Goal: Task Accomplishment & Management: Manage account settings

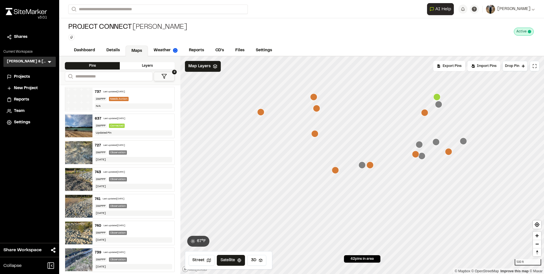
click at [119, 144] on div "Last updated [DATE]" at bounding box center [114, 145] width 22 height 3
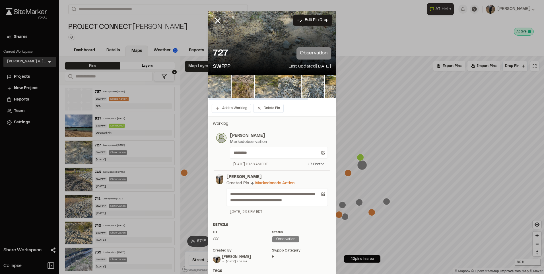
click at [217, 83] on img at bounding box center [219, 86] width 23 height 23
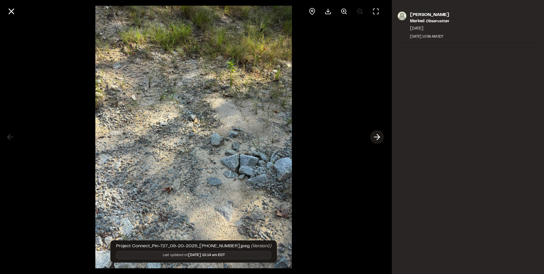
click at [377, 136] on icon at bounding box center [376, 137] width 9 height 10
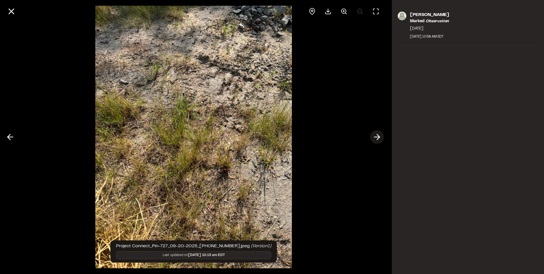
click at [377, 135] on icon at bounding box center [376, 137] width 9 height 10
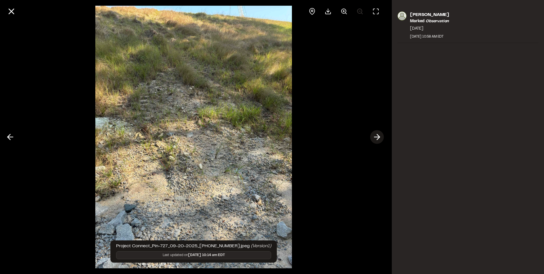
click at [377, 135] on icon at bounding box center [376, 137] width 9 height 10
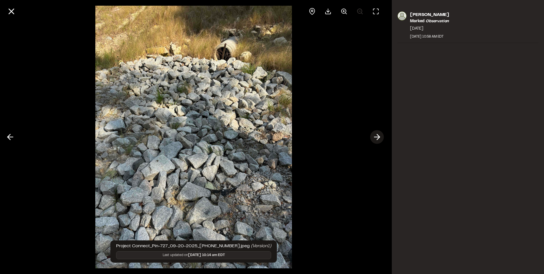
click at [377, 135] on icon at bounding box center [376, 137] width 9 height 10
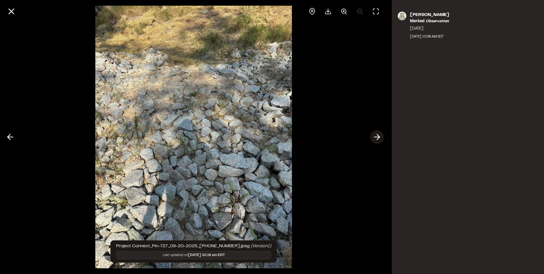
click at [377, 135] on icon at bounding box center [376, 137] width 9 height 10
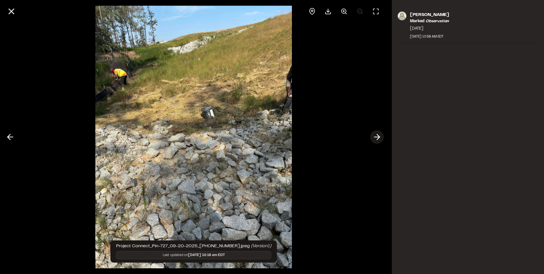
click at [377, 135] on icon at bounding box center [376, 137] width 9 height 10
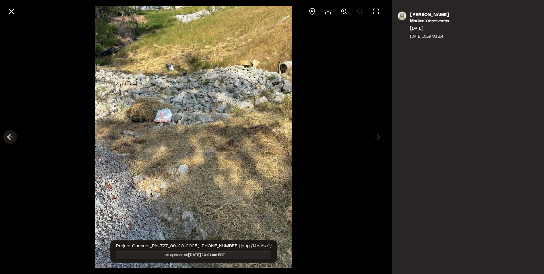
click at [12, 138] on icon at bounding box center [10, 137] width 9 height 10
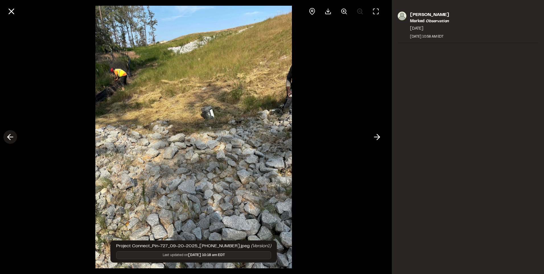
click at [12, 138] on icon at bounding box center [10, 137] width 9 height 10
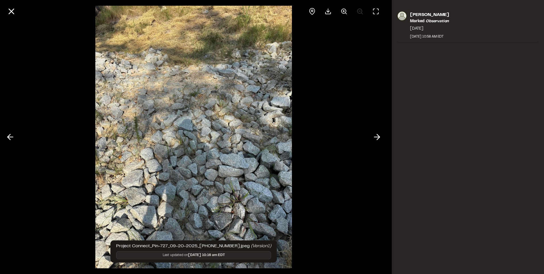
click at [17, 134] on div at bounding box center [193, 137] width 387 height 274
click at [12, 135] on icon at bounding box center [10, 137] width 9 height 10
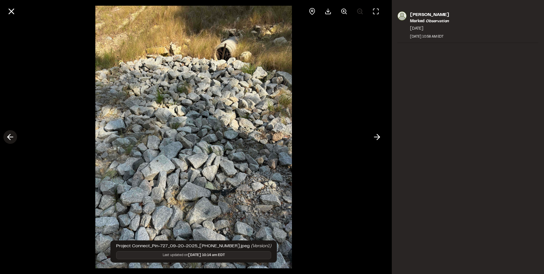
click at [12, 137] on line at bounding box center [10, 137] width 5 height 0
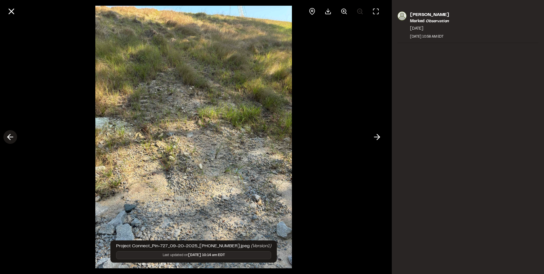
click at [12, 137] on line at bounding box center [10, 137] width 5 height 0
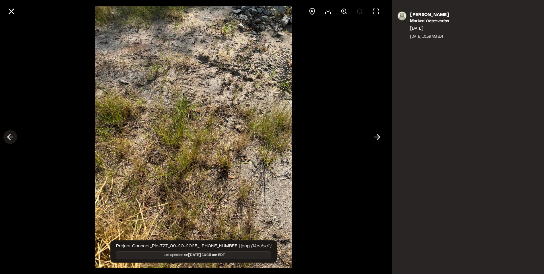
click at [12, 137] on line at bounding box center [10, 137] width 5 height 0
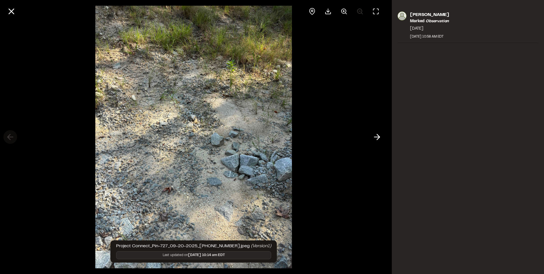
click at [12, 137] on div at bounding box center [193, 137] width 387 height 274
click at [13, 12] on icon at bounding box center [12, 12] width 10 height 10
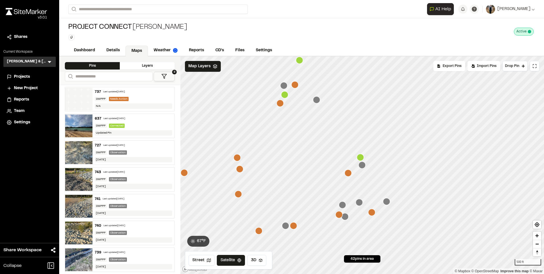
click at [121, 90] on div "Last updated [DATE]" at bounding box center [114, 91] width 22 height 3
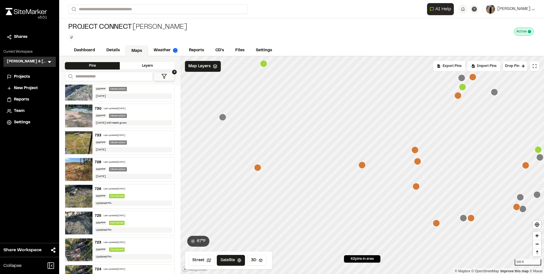
scroll to position [171, 0]
click at [118, 189] on div "Last updated [DATE]" at bounding box center [115, 188] width 22 height 3
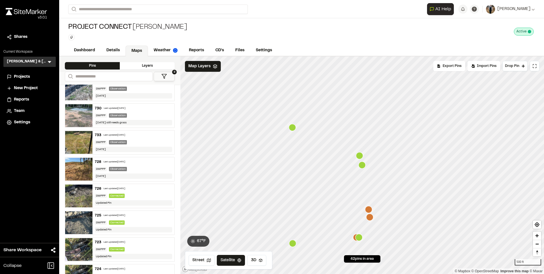
click at [122, 162] on div "Last updated [DATE]" at bounding box center [115, 161] width 22 height 3
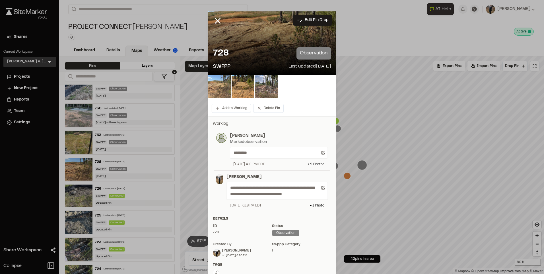
click at [221, 86] on img at bounding box center [219, 86] width 23 height 23
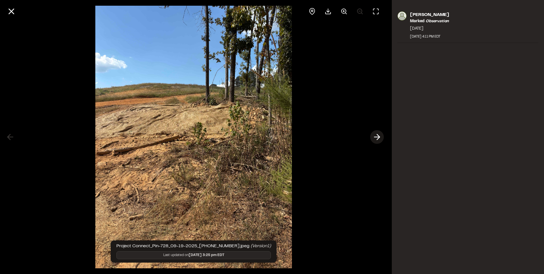
click at [378, 134] on icon at bounding box center [376, 137] width 9 height 10
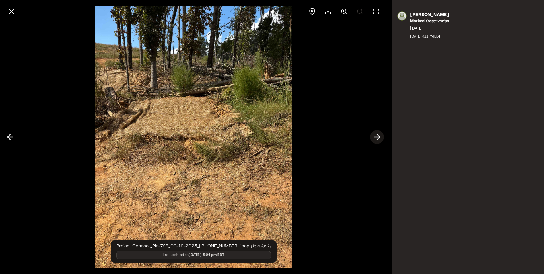
click at [375, 137] on line at bounding box center [376, 137] width 5 height 0
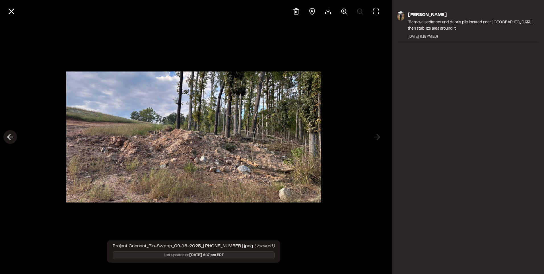
click at [12, 137] on line at bounding box center [10, 137] width 5 height 0
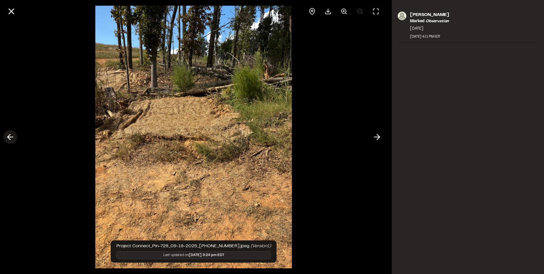
click at [12, 137] on line at bounding box center [10, 137] width 5 height 0
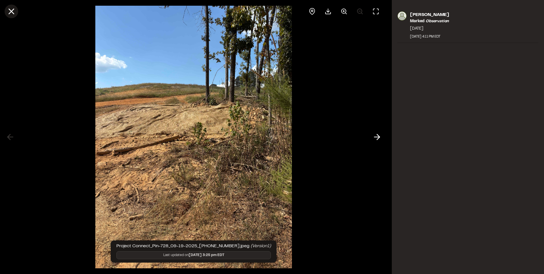
click at [12, 13] on icon at bounding box center [12, 12] width 10 height 10
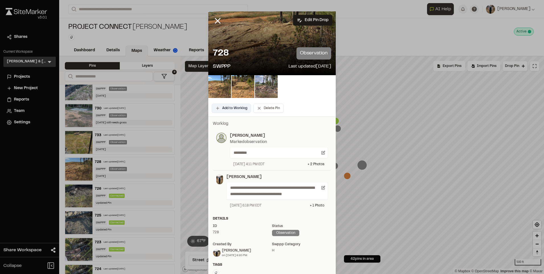
click at [220, 106] on button "Add to Worklog" at bounding box center [231, 108] width 39 height 9
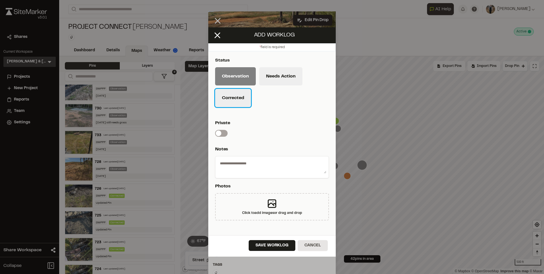
click at [235, 95] on button "Corrected" at bounding box center [233, 98] width 36 height 18
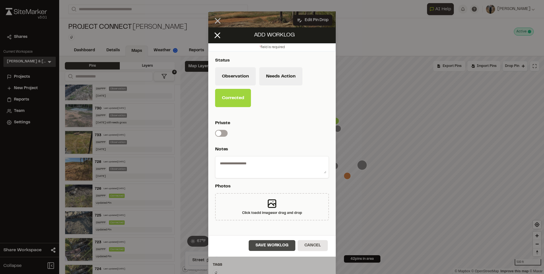
click at [268, 243] on button "Save Worklog" at bounding box center [272, 245] width 47 height 11
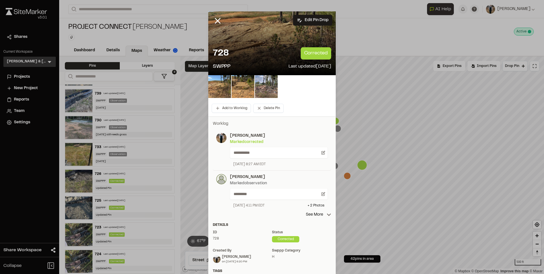
scroll to position [0, 0]
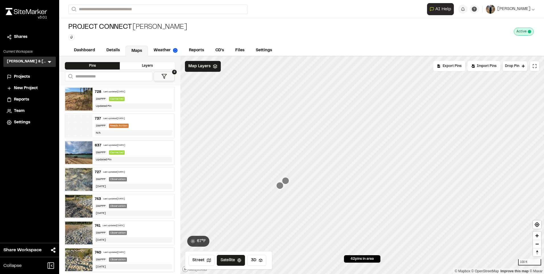
click at [280, 187] on icon "Map marker" at bounding box center [279, 185] width 7 height 7
click at [368, 158] on icon "Map marker" at bounding box center [367, 159] width 7 height 7
click at [354, 172] on icon "Map marker" at bounding box center [355, 171] width 7 height 7
click at [374, 153] on icon "Map marker" at bounding box center [373, 154] width 7 height 7
click at [351, 179] on icon "Map marker" at bounding box center [349, 176] width 7 height 7
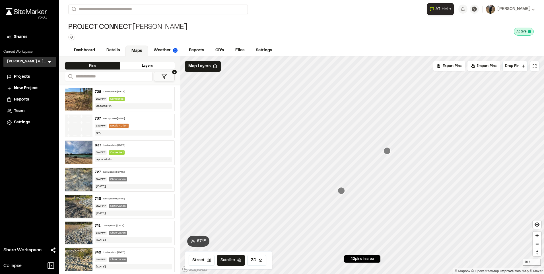
click at [389, 152] on icon "Map marker" at bounding box center [386, 150] width 7 height 7
click at [317, 208] on icon "Map marker" at bounding box center [316, 204] width 7 height 7
click at [396, 129] on icon "Map marker" at bounding box center [395, 128] width 7 height 7
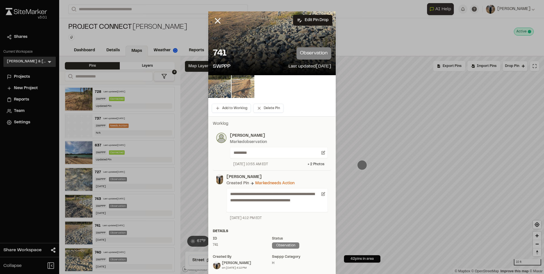
click at [237, 86] on img at bounding box center [243, 86] width 23 height 23
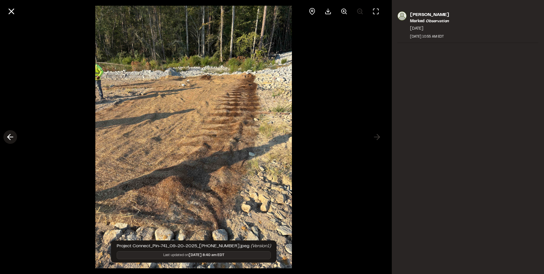
click at [8, 136] on polyline at bounding box center [9, 136] width 3 height 5
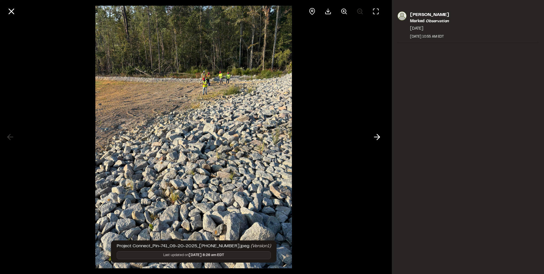
click at [376, 137] on line at bounding box center [376, 137] width 5 height 0
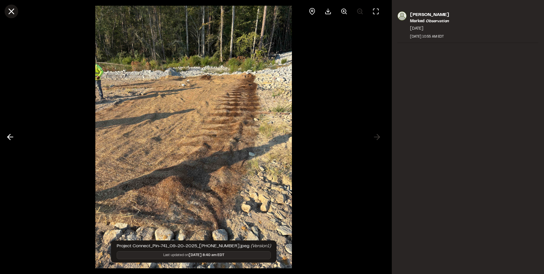
click at [10, 11] on icon at bounding box center [12, 12] width 10 height 10
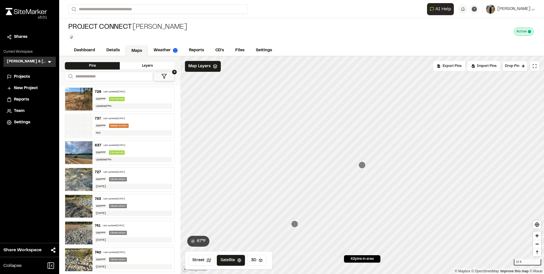
click at [296, 224] on icon "Map marker" at bounding box center [294, 223] width 7 height 7
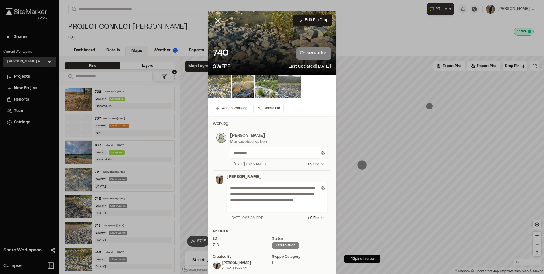
click at [213, 87] on img at bounding box center [219, 86] width 23 height 23
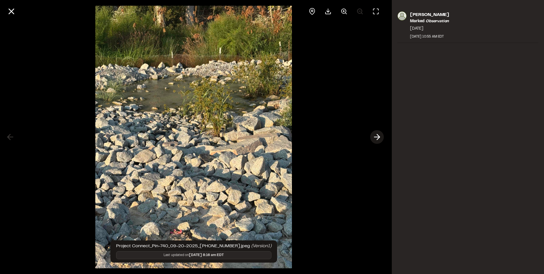
click at [379, 136] on polyline at bounding box center [378, 136] width 3 height 5
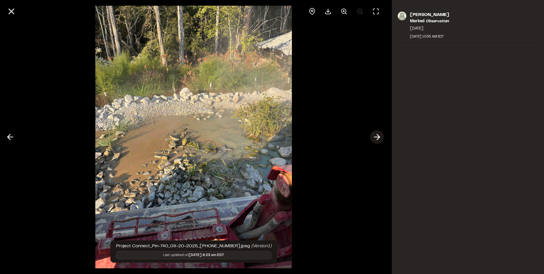
click at [376, 136] on icon at bounding box center [376, 137] width 9 height 10
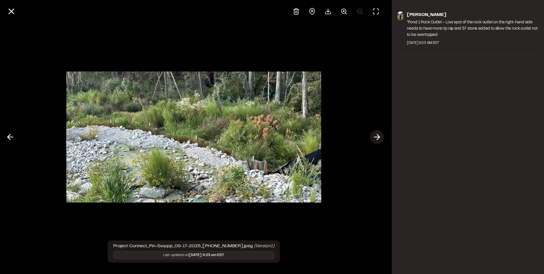
click at [383, 135] on button at bounding box center [377, 137] width 14 height 14
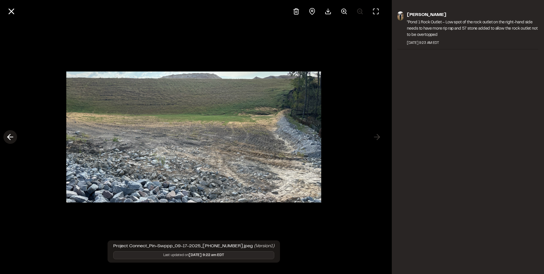
click at [8, 137] on polyline at bounding box center [9, 136] width 3 height 5
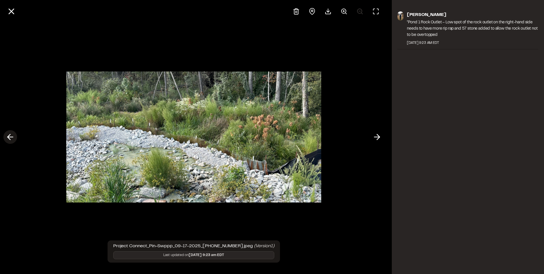
click at [8, 137] on polyline at bounding box center [9, 136] width 3 height 5
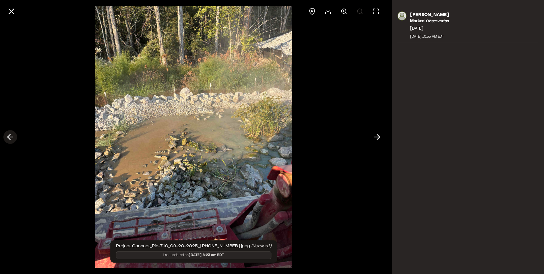
click at [8, 137] on polyline at bounding box center [9, 136] width 3 height 5
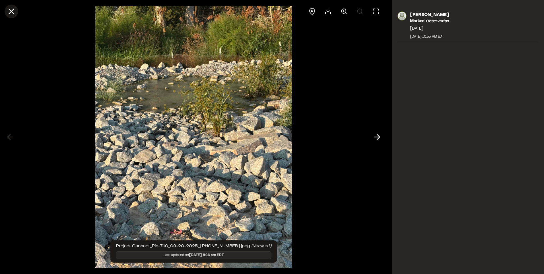
click at [11, 9] on icon at bounding box center [12, 12] width 10 height 10
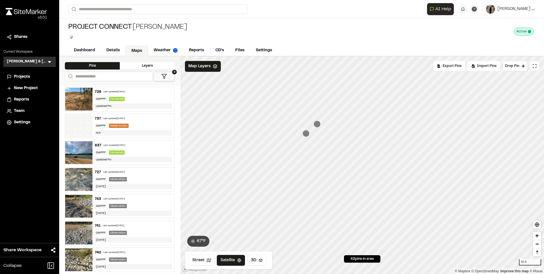
click at [304, 134] on icon "Map marker" at bounding box center [305, 133] width 7 height 7
click at [361, 92] on icon "Map marker" at bounding box center [358, 91] width 7 height 7
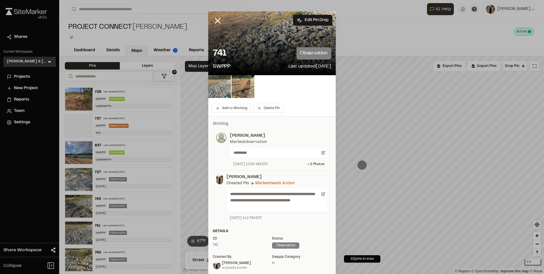
click at [216, 87] on img at bounding box center [219, 86] width 23 height 23
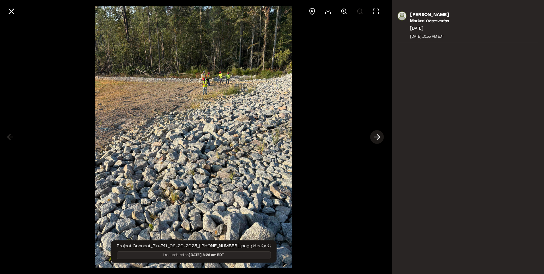
click at [378, 134] on icon at bounding box center [376, 137] width 9 height 10
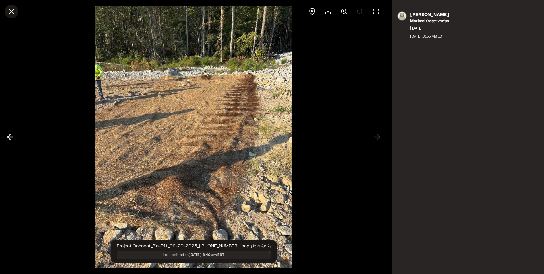
click at [7, 9] on icon at bounding box center [12, 12] width 10 height 10
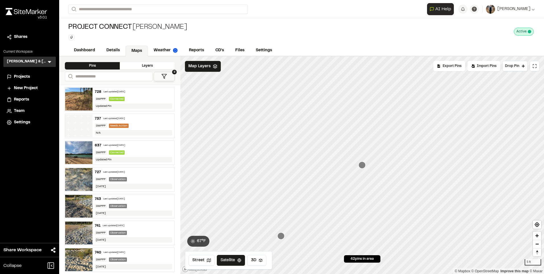
click at [281, 236] on icon "Map marker" at bounding box center [280, 235] width 7 height 7
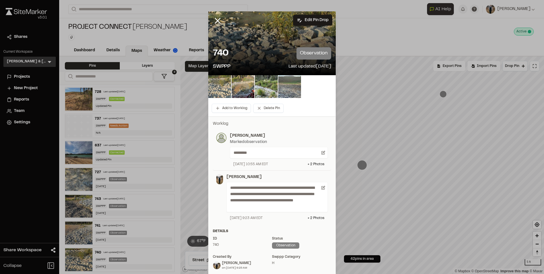
click at [216, 80] on img at bounding box center [219, 86] width 23 height 23
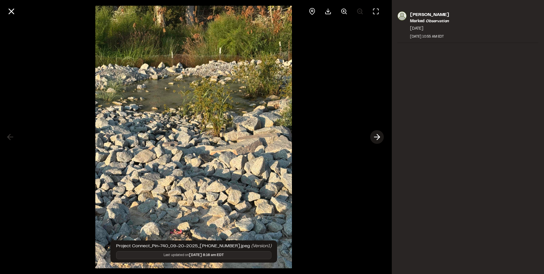
click at [379, 136] on polyline at bounding box center [378, 136] width 3 height 5
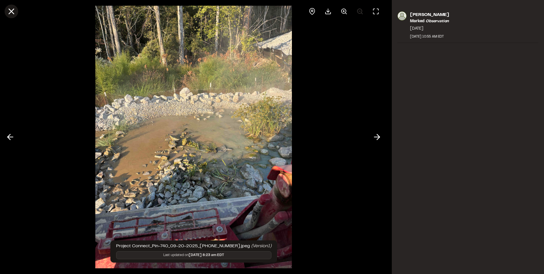
click at [10, 13] on line at bounding box center [11, 11] width 5 height 5
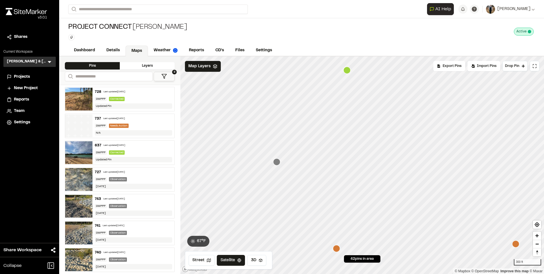
click at [278, 162] on icon "Map marker" at bounding box center [276, 161] width 7 height 7
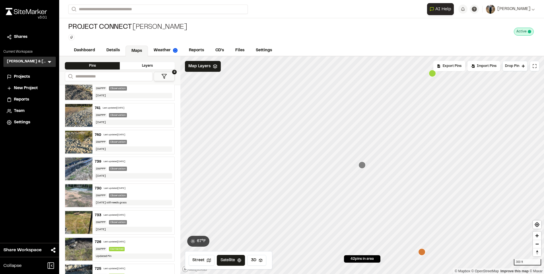
scroll to position [114, 0]
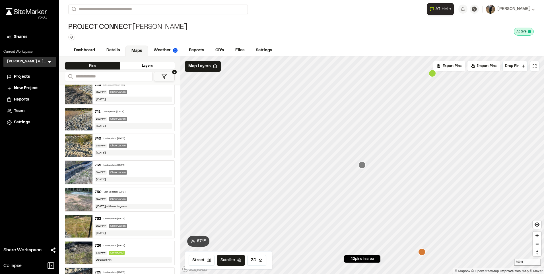
click at [125, 166] on div "Last updated [DATE]" at bounding box center [115, 165] width 22 height 3
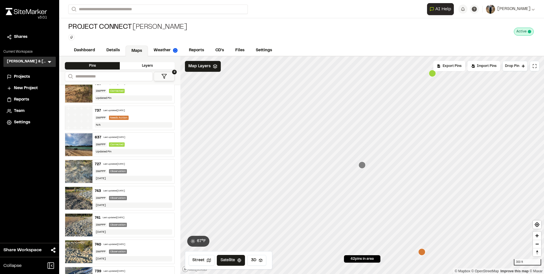
scroll to position [0, 0]
